Goal: Task Accomplishment & Management: Manage account settings

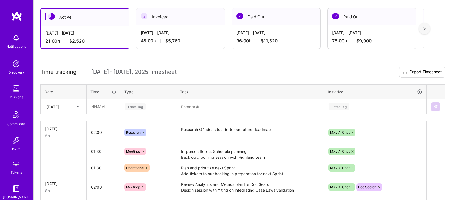
scroll to position [100, 0]
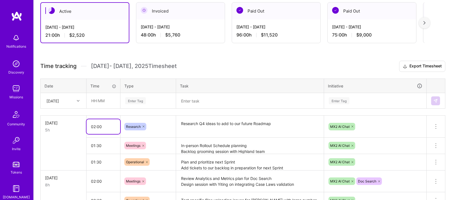
click at [91, 123] on input "02:00" at bounding box center [103, 126] width 34 height 15
click at [95, 125] on input "02:00" at bounding box center [103, 126] width 34 height 15
click at [98, 125] on input "04:00" at bounding box center [103, 126] width 34 height 15
type input "04:30"
click at [95, 145] on input "01:30" at bounding box center [103, 145] width 34 height 15
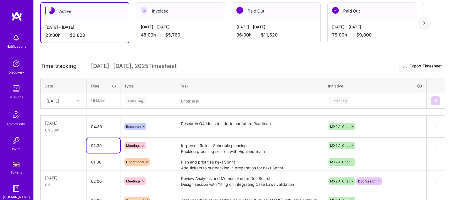
click at [98, 145] on input "02:30" at bounding box center [103, 145] width 34 height 15
type input "02:00"
click at [73, 136] on td "[DATE] 8h" at bounding box center [64, 126] width 46 height 22
click at [59, 103] on div "[DATE]" at bounding box center [52, 101] width 13 height 6
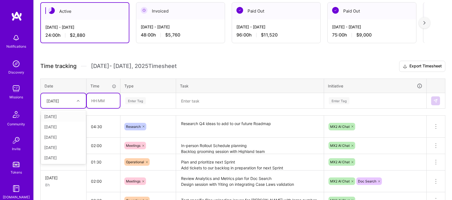
click at [90, 104] on input "text" at bounding box center [103, 100] width 33 height 15
type input "2"
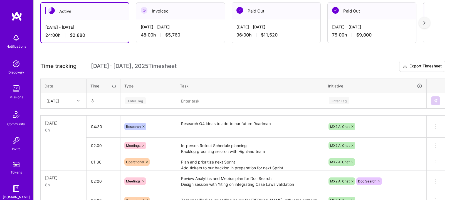
type input "03:00"
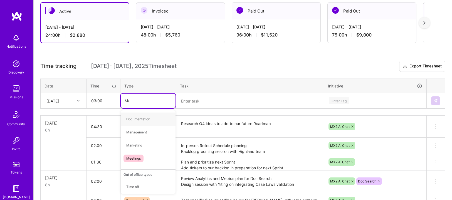
type input "Mee"
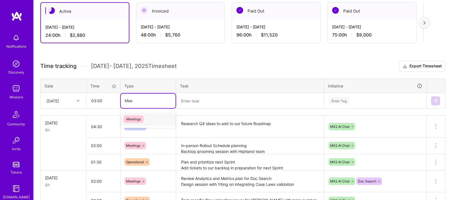
click at [142, 119] on span "Meetings" at bounding box center [133, 119] width 20 height 8
click at [210, 104] on textarea at bounding box center [250, 100] width 146 height 14
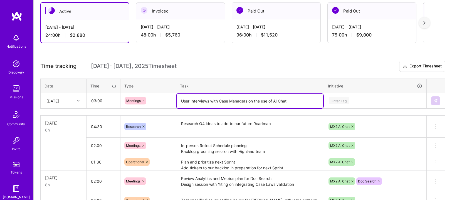
type textarea "User Interviews with Case Managers on the use of AI Chat"
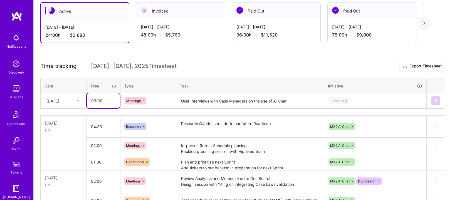
click at [96, 100] on input "03:00" at bounding box center [103, 100] width 33 height 15
type input "04:00"
click at [307, 102] on textarea "User Interviews with Case Managers on the use of AI Chat" at bounding box center [250, 100] width 146 height 15
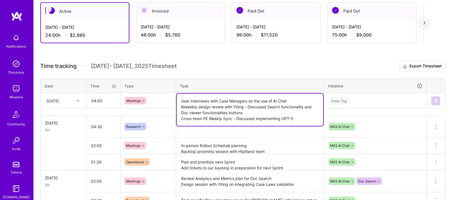
type textarea "User Interviews with Case Managers on the use of AI Chat Biweekly design review…"
click at [341, 102] on div "Enter Tag" at bounding box center [375, 100] width 102 height 14
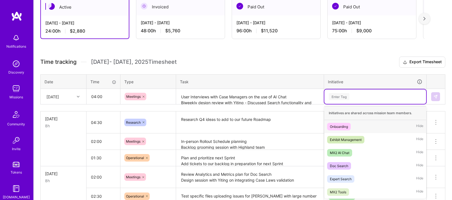
scroll to position [105, 0]
click at [342, 153] on div "MX2 AI Chat" at bounding box center [339, 152] width 19 height 6
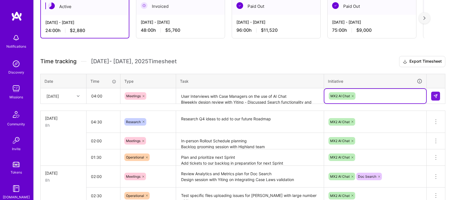
click at [364, 94] on div "MX2 AI Chat" at bounding box center [375, 95] width 94 height 9
click at [442, 94] on td at bounding box center [435, 96] width 19 height 16
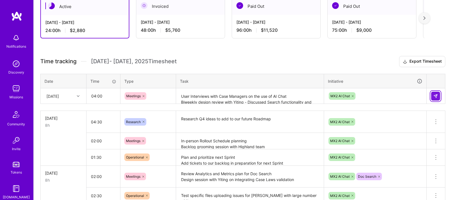
click at [435, 95] on img at bounding box center [435, 96] width 4 height 4
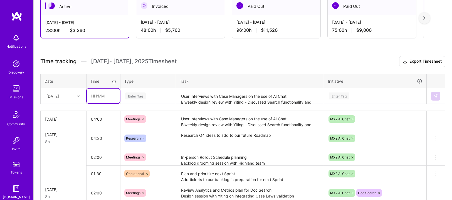
click at [101, 100] on input "text" at bounding box center [103, 95] width 33 height 15
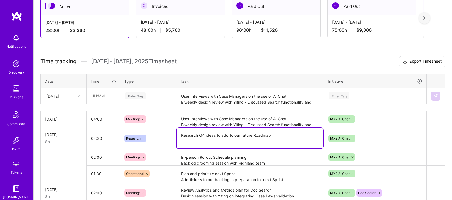
click at [237, 135] on textarea "Research Q4 ideas to add to our future Roadmap" at bounding box center [250, 138] width 146 height 21
click at [272, 134] on textarea "Research Q4 ideas to add to our future Roadmap" at bounding box center [250, 138] width 146 height 21
click at [255, 136] on textarea "Research Q4 ideas to add to our future Roadmap Add items to the Roadmap board" at bounding box center [250, 138] width 146 height 21
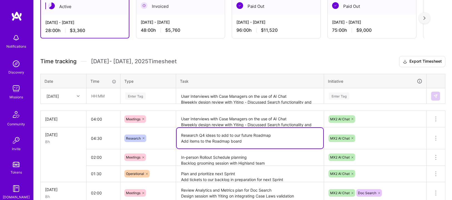
click at [255, 136] on textarea "Research Q4 ideas to add to our future Roadmap Add items to the Roadmap board" at bounding box center [250, 138] width 146 height 21
type textarea "Research Q4 ideas to add to our future Roadmap Add items to the Roadmap board"
click at [144, 93] on div "Enter Tag" at bounding box center [135, 95] width 21 height 9
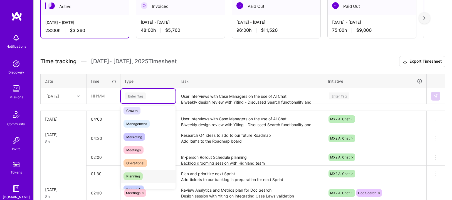
scroll to position [89, 0]
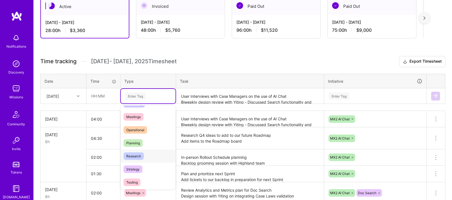
click at [132, 153] on span "Research" at bounding box center [133, 156] width 20 height 8
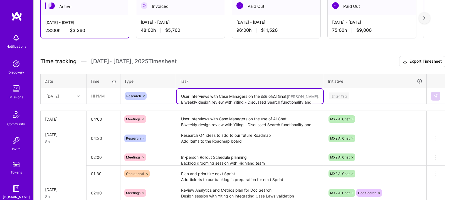
click at [198, 99] on textarea "User Interviews with Case Managers on the use of AI Chat Biweekly design review…" at bounding box center [250, 96] width 146 height 15
paste textarea "Research Q4 ideas to add to our future Roadmap"
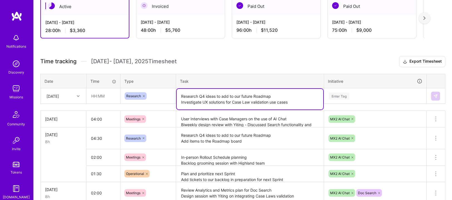
type textarea "Research Q4 ideas to add to our future Roadmap Investigate UX solutions for Cas…"
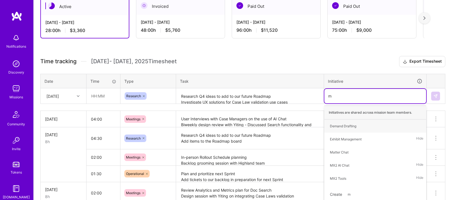
type input "mx"
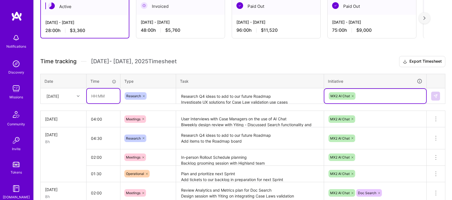
click at [110, 93] on input "text" at bounding box center [103, 95] width 33 height 15
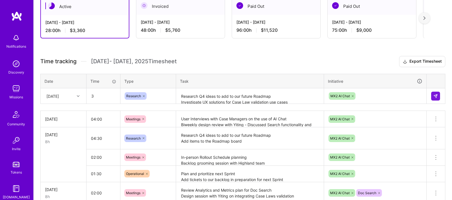
type input "03:00"
click at [166, 98] on div "Research" at bounding box center [148, 96] width 47 height 8
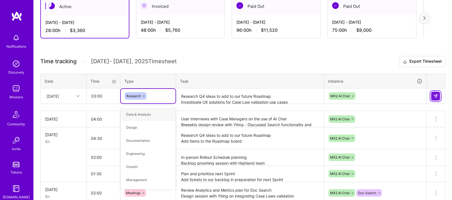
click at [434, 97] on img at bounding box center [435, 96] width 4 height 4
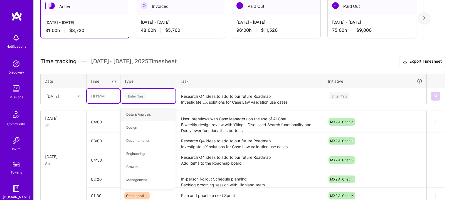
click at [105, 95] on input "text" at bounding box center [103, 95] width 33 height 15
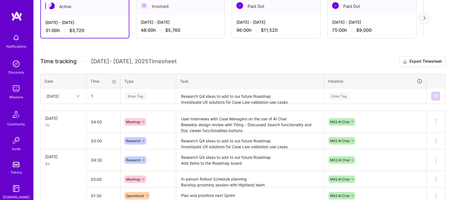
type input "01:00"
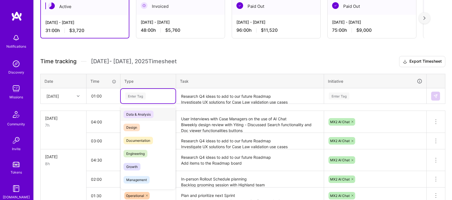
click at [128, 98] on div "Enter Tag" at bounding box center [135, 95] width 21 height 9
click at [145, 111] on span "Data & Analysis" at bounding box center [138, 114] width 30 height 8
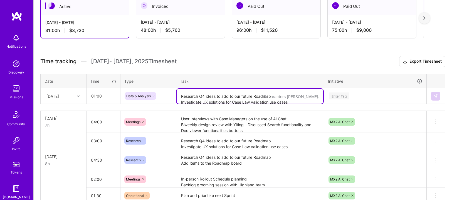
click at [194, 100] on textarea "Research Q4 ideas to add to our future Roadmap Investigate UX solutions for Cas…" at bounding box center [250, 96] width 146 height 15
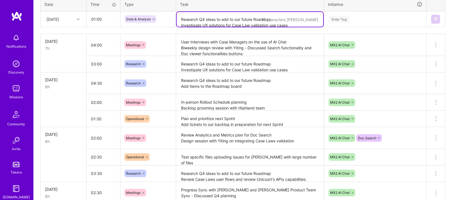
scroll to position [142, 0]
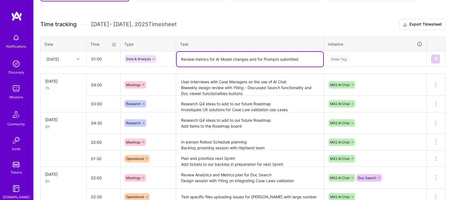
type textarea "Review metrics for AI Model changes and for Prompts submitted"
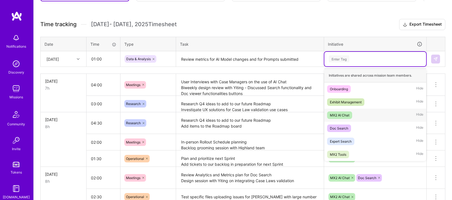
click at [344, 115] on div "MX2 AI Chat" at bounding box center [339, 115] width 19 height 6
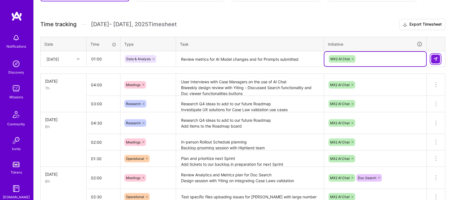
click at [434, 61] on button at bounding box center [435, 58] width 9 height 9
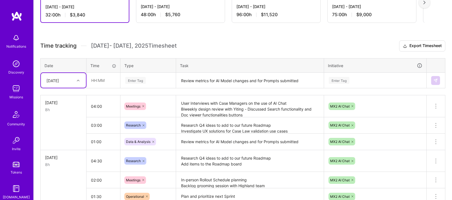
scroll to position [126, 0]
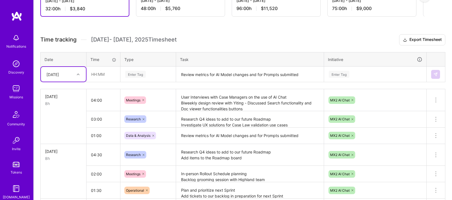
click at [247, 116] on textarea "Research Q4 ideas to add to our future Roadmap Investigate UX solutions for Cas…" at bounding box center [250, 118] width 146 height 15
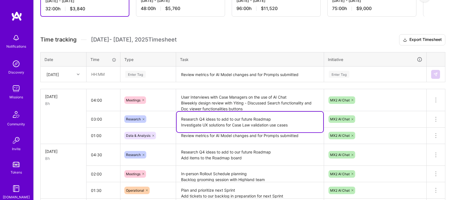
click at [298, 123] on textarea "Research Q4 ideas to add to our future Roadmap Investigate UX solutions for Cas…" at bounding box center [250, 121] width 146 height 21
click at [279, 119] on textarea "Research Q4 ideas to add to our future Roadmap Investigate UX solutions for Cas…" at bounding box center [250, 121] width 146 height 21
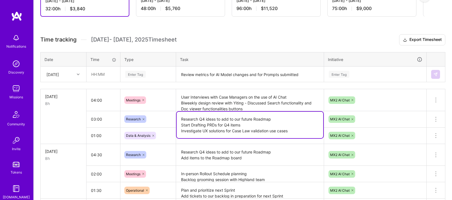
type textarea "Research Q4 ideas to add to our future Roadmap Start Drafting PRDs for Q4 items…"
click at [392, 111] on td "MX2 AI Chat" at bounding box center [375, 119] width 103 height 16
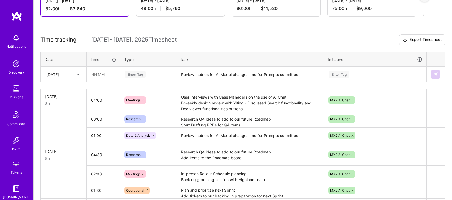
click at [268, 116] on textarea "Research Q4 ideas to add to our future Roadmap Start Drafting PRDs for Q4 items…" at bounding box center [250, 119] width 146 height 16
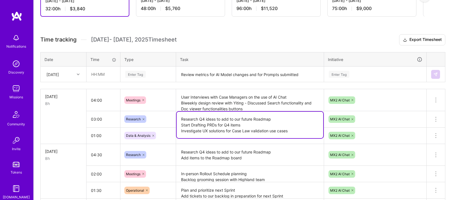
click at [265, 100] on textarea "User Interviews with Case Managers on the use of AI Chat Biweekly design review…" at bounding box center [250, 100] width 146 height 21
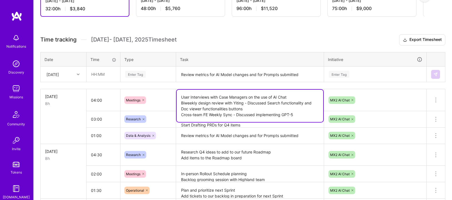
click at [267, 41] on h3 "Time tracking [DATE] - [DATE] Timesheet Export Timesheet" at bounding box center [242, 39] width 405 height 11
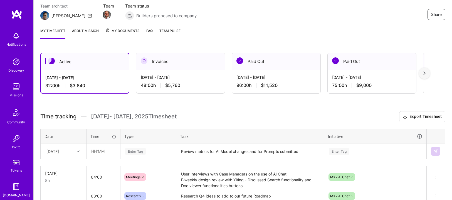
scroll to position [0, 0]
click at [14, 19] on img at bounding box center [16, 16] width 11 height 10
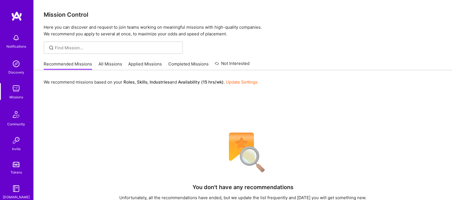
click at [122, 64] on div "Recommended Missions All Missions Applied Missions Completed Missions Not Inter…" at bounding box center [147, 64] width 206 height 12
click at [113, 63] on link "All Missions" at bounding box center [110, 65] width 24 height 9
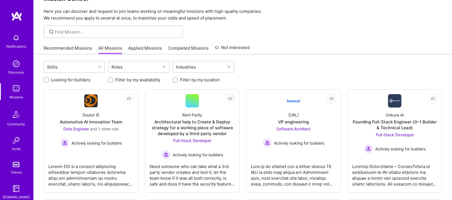
scroll to position [16, 0]
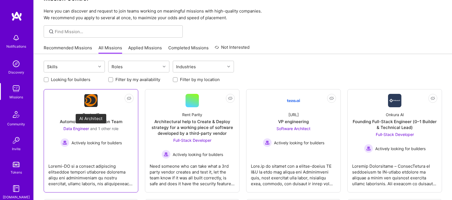
click at [116, 126] on span "and 1 other role" at bounding box center [104, 128] width 28 height 5
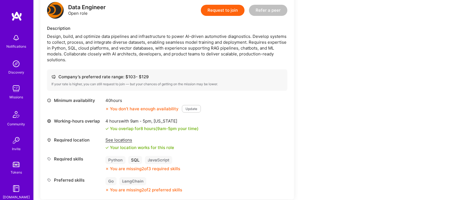
scroll to position [327, 0]
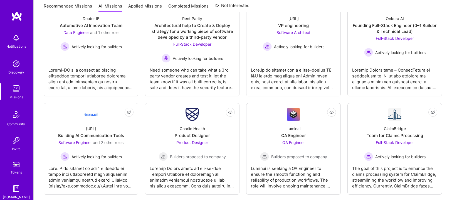
scroll to position [136, 0]
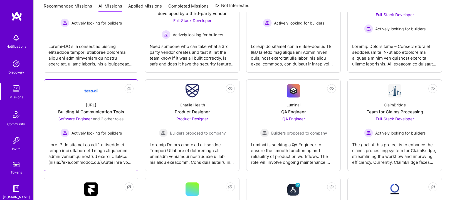
click at [91, 97] on img at bounding box center [90, 90] width 13 height 13
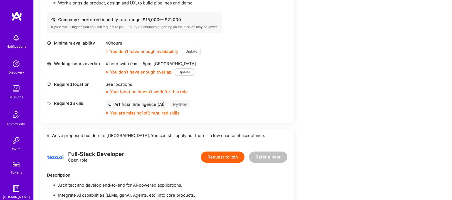
scroll to position [467, 0]
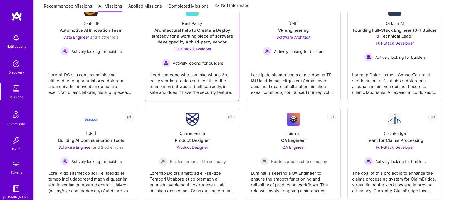
scroll to position [73, 0]
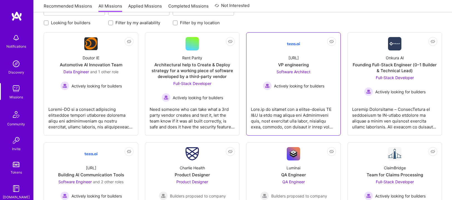
click at [305, 34] on div "Not Interested [URL] VP engineering Software Architect Actively looking for bui…" at bounding box center [293, 83] width 95 height 103
click at [293, 43] on img at bounding box center [293, 43] width 13 height 13
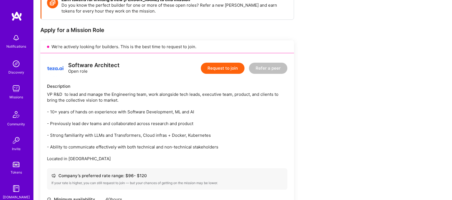
scroll to position [4, 0]
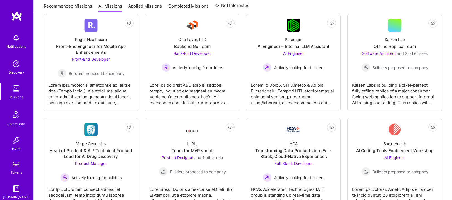
scroll to position [439, 0]
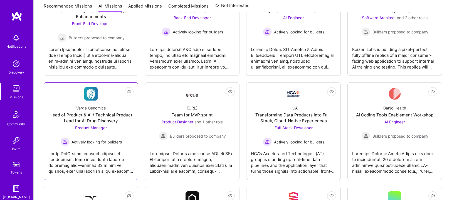
click at [90, 89] on img at bounding box center [90, 93] width 13 height 13
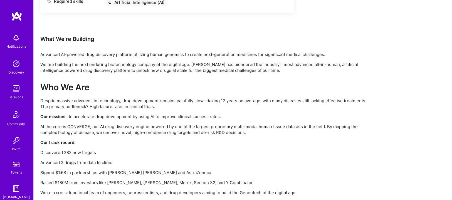
scroll to position [192, 0]
